Goal: Navigation & Orientation: Understand site structure

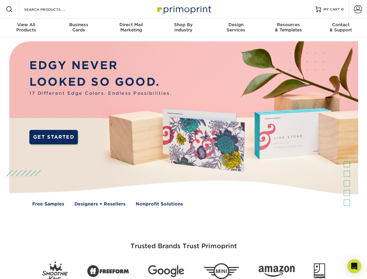
click at [183, 140] on img at bounding box center [183, 128] width 363 height 182
click at [9, 9] on span at bounding box center [9, 9] width 7 height 7
click at [358, 9] on span at bounding box center [358, 9] width 8 height 8
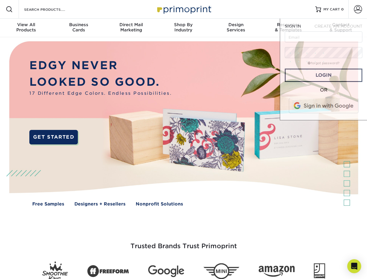
click at [26, 28] on div "View All Products" at bounding box center [26, 27] width 52 height 10
click at [78, 28] on div "Business Cards" at bounding box center [78, 27] width 52 height 10
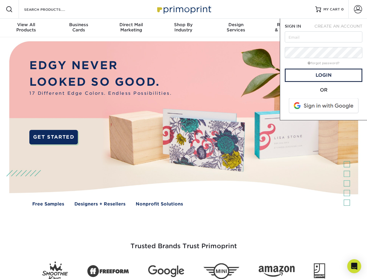
click at [131, 28] on div "Direct Mail Marketing" at bounding box center [131, 27] width 52 height 10
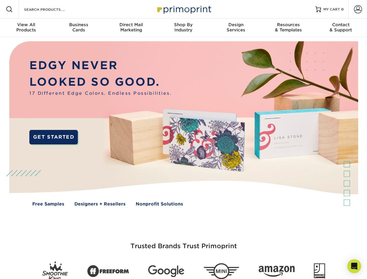
click at [183, 28] on div "Shop By Industry" at bounding box center [183, 27] width 52 height 10
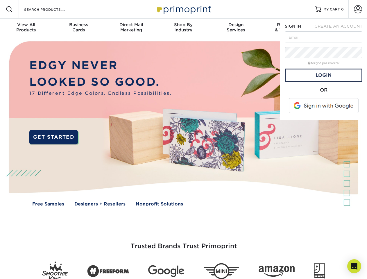
click at [236, 28] on div "Design Services" at bounding box center [236, 27] width 52 height 10
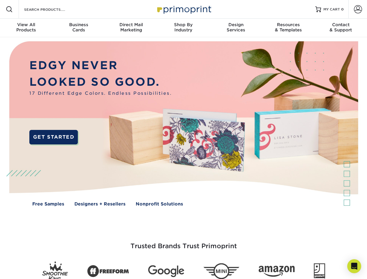
click at [288, 28] on span "SIGN IN" at bounding box center [293, 26] width 16 height 5
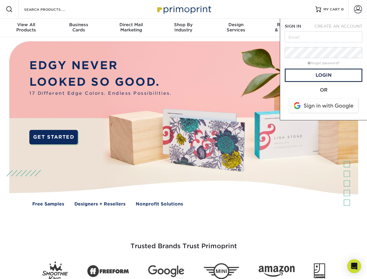
click at [341, 28] on div "Contact & Support" at bounding box center [341, 27] width 52 height 10
